Goal: Information Seeking & Learning: Check status

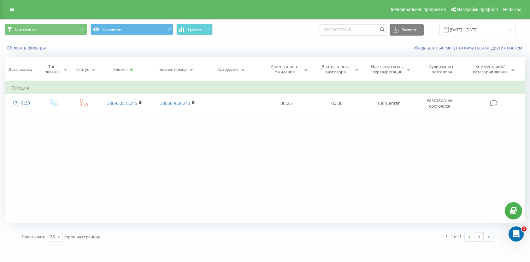
click at [358, 27] on input "380930573045" at bounding box center [353, 29] width 67 height 11
type input "380678101093"
click at [385, 31] on icon "submit" at bounding box center [381, 29] width 5 height 4
click at [154, 30] on button "Основной" at bounding box center [132, 29] width 83 height 11
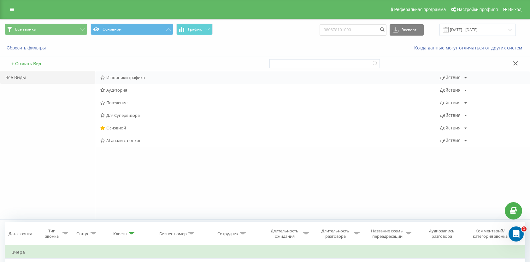
click at [131, 79] on span "Источники трафика" at bounding box center [269, 77] width 339 height 4
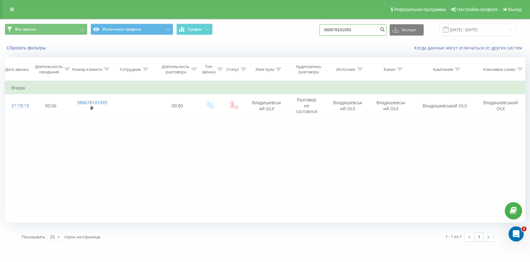
click at [368, 26] on input "380678101093" at bounding box center [353, 29] width 67 height 11
click at [366, 30] on input "380678101093" at bounding box center [353, 29] width 67 height 11
paste input "5710482"
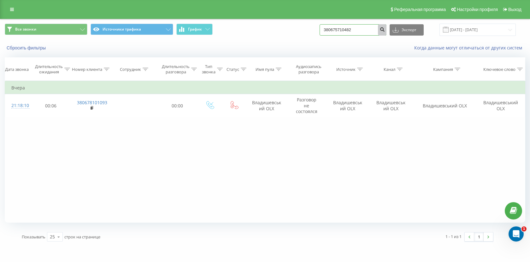
type input "380675710482"
click at [386, 27] on button "submit" at bounding box center [382, 29] width 9 height 11
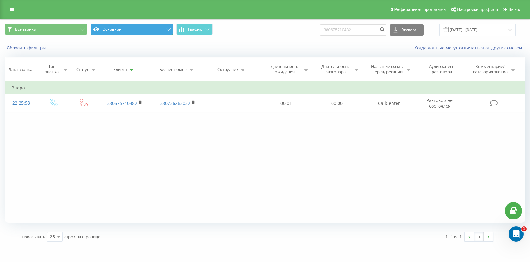
click at [154, 31] on button "Основной" at bounding box center [132, 29] width 83 height 11
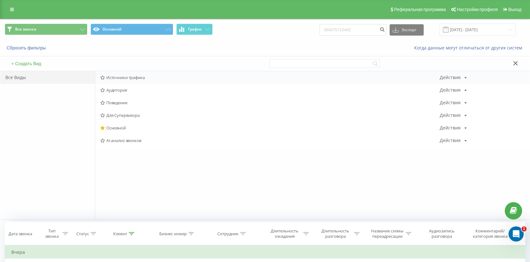
click at [138, 76] on span "Источники трафика" at bounding box center [269, 77] width 339 height 4
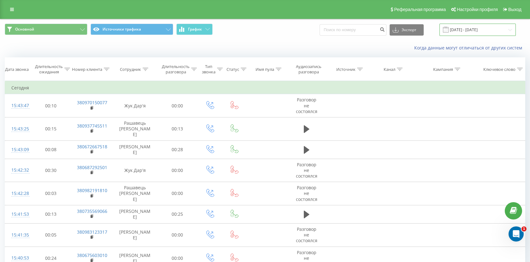
click at [492, 29] on input "19.08.2025 - 19.08.2025" at bounding box center [477, 30] width 76 height 12
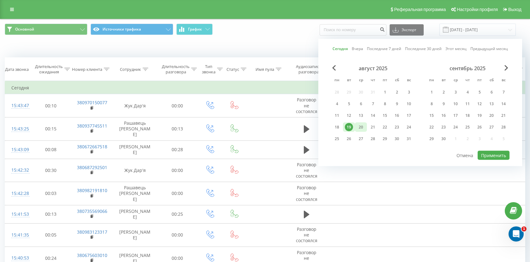
click at [357, 124] on div "20" at bounding box center [361, 127] width 8 height 8
click at [491, 155] on button "Применить" at bounding box center [494, 155] width 32 height 9
type input "20.08.2025 - 20.08.2025"
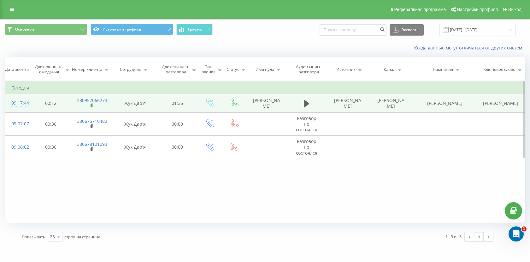
click at [91, 106] on rect at bounding box center [92, 105] width 2 height 3
